Goal: Task Accomplishment & Management: Complete application form

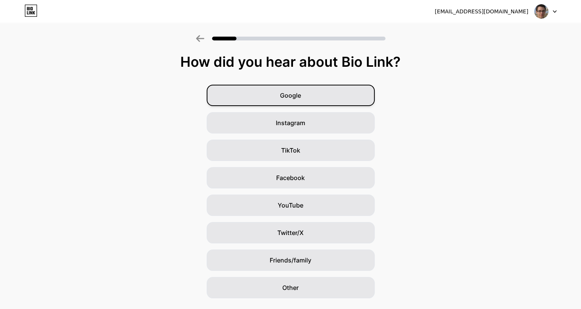
click at [311, 100] on div "Google" at bounding box center [291, 95] width 168 height 21
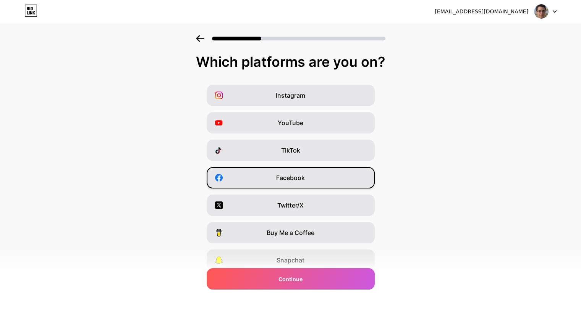
click at [295, 181] on span "Facebook" at bounding box center [290, 177] width 29 height 9
click at [330, 210] on div "Twitter/X" at bounding box center [291, 205] width 168 height 21
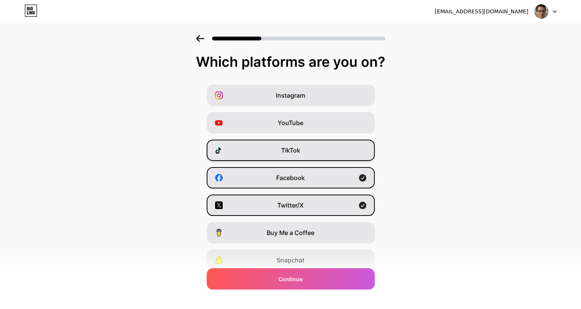
click at [323, 145] on div "TikTok" at bounding box center [291, 150] width 168 height 21
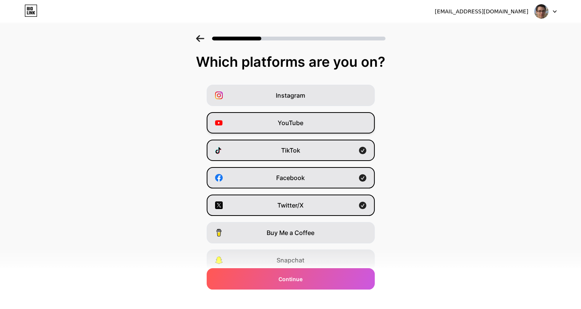
click at [330, 118] on div "YouTube" at bounding box center [291, 122] width 168 height 21
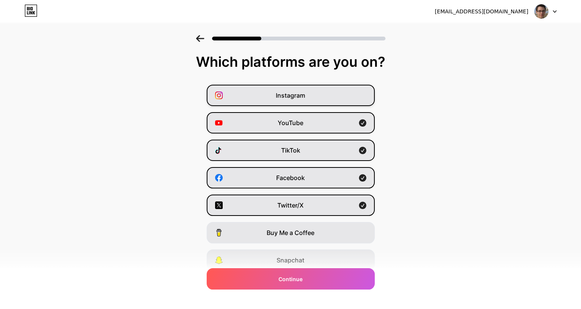
click at [334, 98] on div "Instagram" at bounding box center [291, 95] width 168 height 21
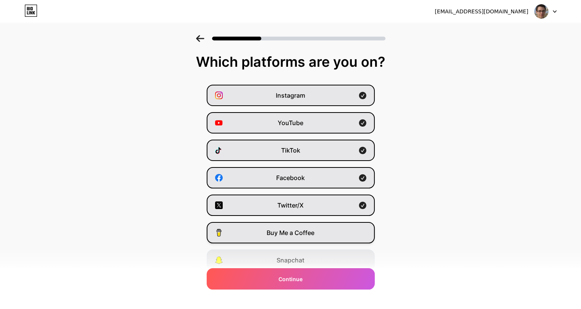
scroll to position [58, 0]
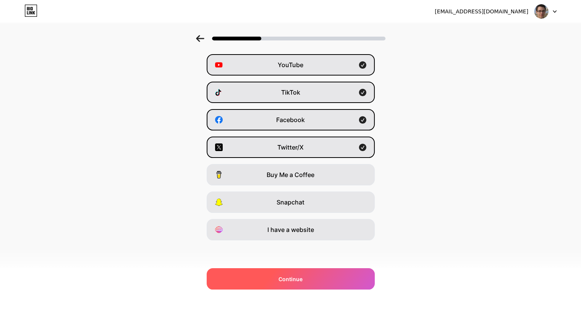
click at [315, 270] on div "Continue" at bounding box center [291, 278] width 168 height 21
click at [312, 277] on div "Continue" at bounding box center [291, 278] width 168 height 21
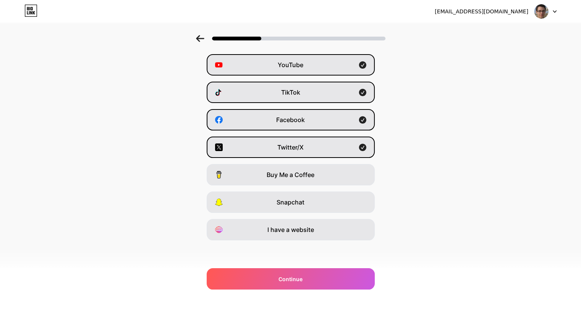
scroll to position [0, 0]
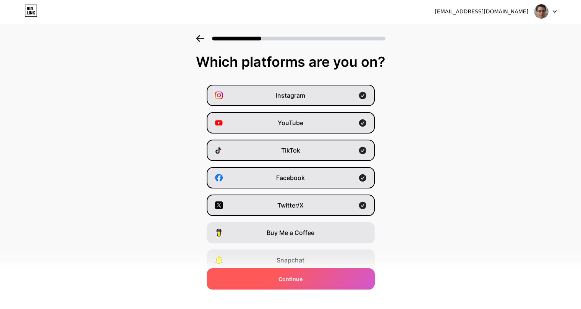
click at [331, 281] on div "Continue" at bounding box center [291, 278] width 168 height 21
click at [290, 278] on span "Continue" at bounding box center [290, 279] width 24 height 8
